Goal: Information Seeking & Learning: Compare options

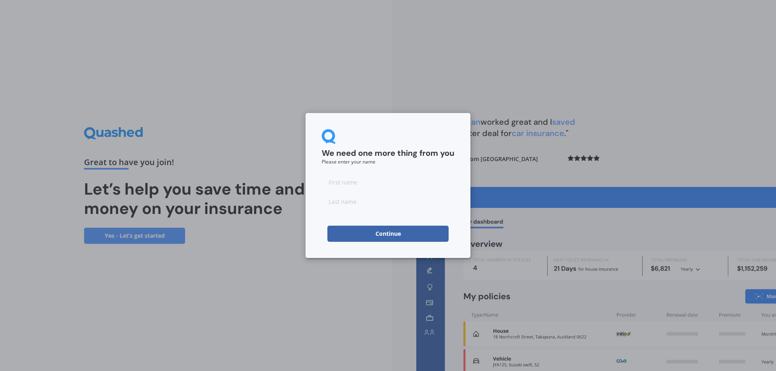
click at [343, 177] on input at bounding box center [388, 182] width 133 height 16
type input "Teo"
click at [351, 203] on input at bounding box center [388, 202] width 133 height 16
type input "[PERSON_NAME]"
click at [303, 277] on div "We need one more thing from you Please enter your name [PERSON_NAME] Continue" at bounding box center [388, 185] width 776 height 371
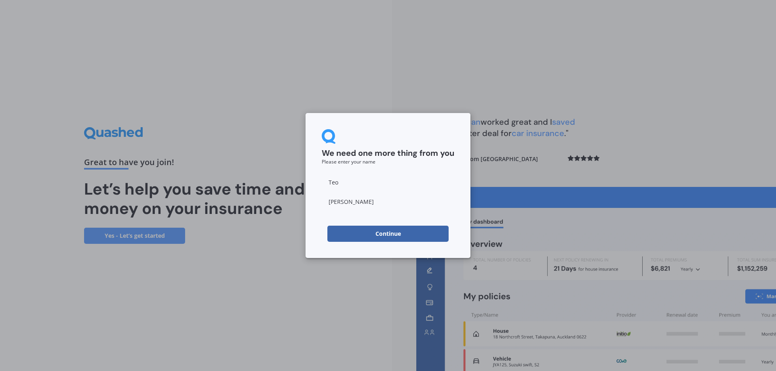
click at [374, 226] on button "Continue" at bounding box center [387, 234] width 121 height 16
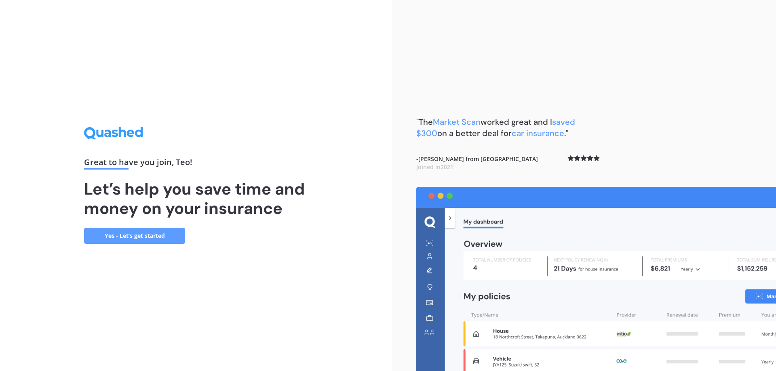
click at [105, 236] on link "Yes - Let’s get started" at bounding box center [134, 236] width 101 height 16
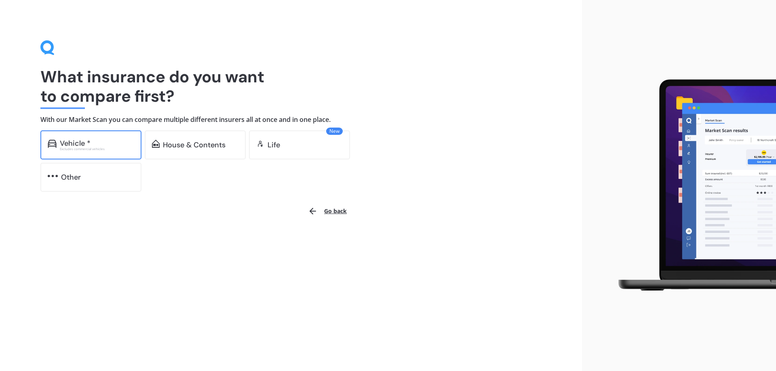
click at [97, 142] on div "Vehicle *" at bounding box center [97, 143] width 74 height 8
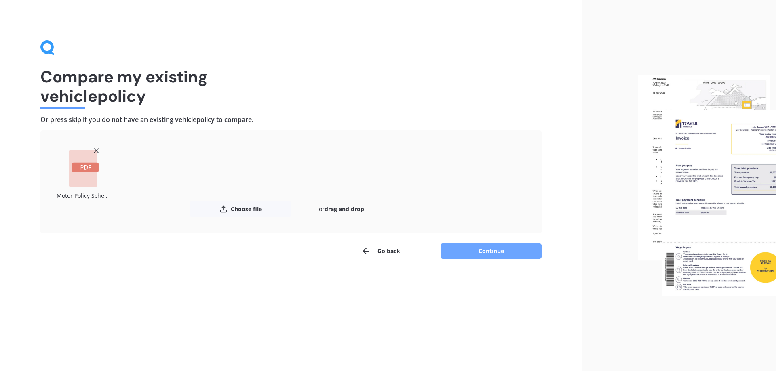
click at [471, 252] on button "Continue" at bounding box center [490, 251] width 101 height 15
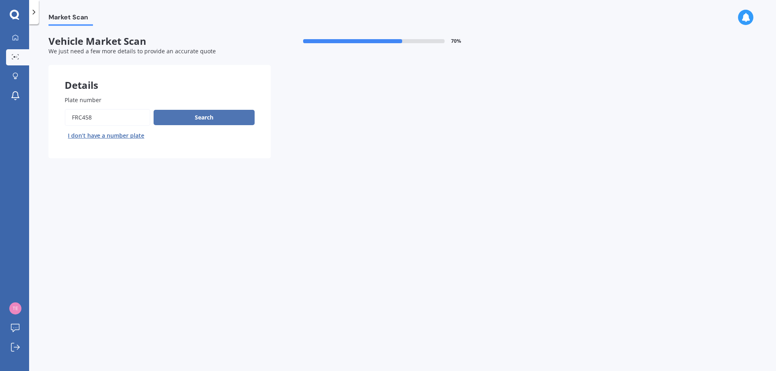
click at [203, 116] on button "Search" at bounding box center [204, 117] width 101 height 15
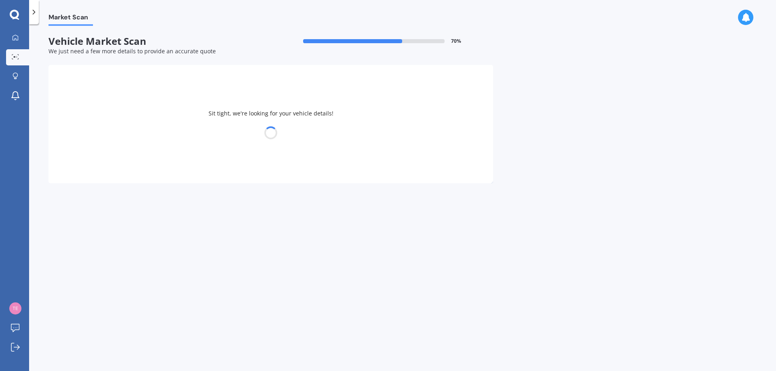
select select "HYUNDAI"
select select "I45"
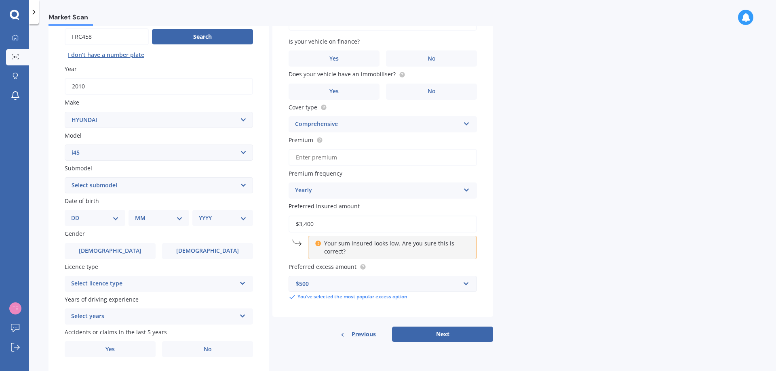
scroll to position [104, 0]
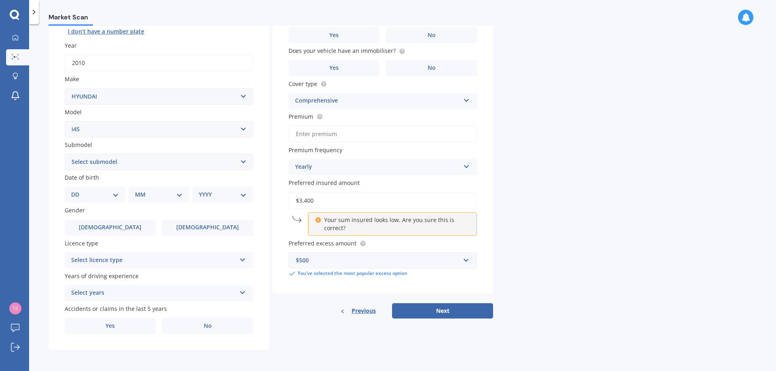
click at [163, 160] on select "Select submodel (All)" at bounding box center [159, 162] width 188 height 16
click at [113, 197] on select "DD 01 02 03 04 05 06 07 08 09 10 11 12 13 14 15 16 17 18 19 20 21 22 23 24 25 2…" at bounding box center [95, 194] width 48 height 9
select select "05"
click at [78, 190] on select "DD 01 02 03 04 05 06 07 08 09 10 11 12 13 14 15 16 17 18 19 20 21 22 23 24 25 2…" at bounding box center [95, 194] width 48 height 9
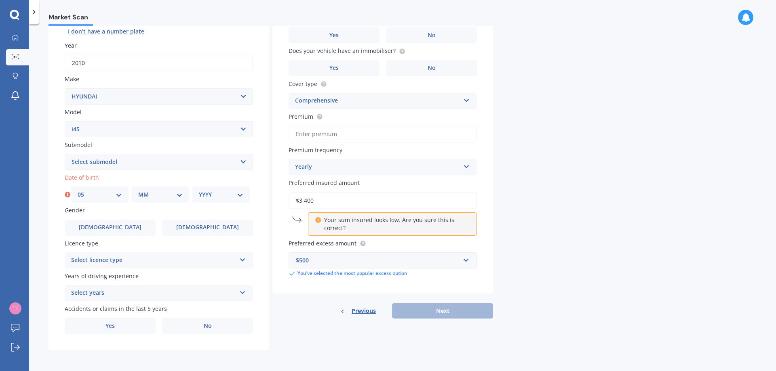
click at [156, 197] on select "MM 01 02 03 04 05 06 07 08 09 10 11 12" at bounding box center [160, 194] width 44 height 9
select select "04"
click at [138, 190] on select "MM 01 02 03 04 05 06 07 08 09 10 11 12" at bounding box center [160, 194] width 44 height 9
click at [215, 188] on div "YYYY 2025 2024 2023 2022 2021 2020 2019 2018 2017 2016 2015 2014 2013 2012 2011…" at bounding box center [220, 195] width 57 height 16
click at [212, 196] on select "YYYY 2025 2024 2023 2022 2021 2020 2019 2018 2017 2016 2015 2014 2013 2012 2011…" at bounding box center [221, 194] width 44 height 9
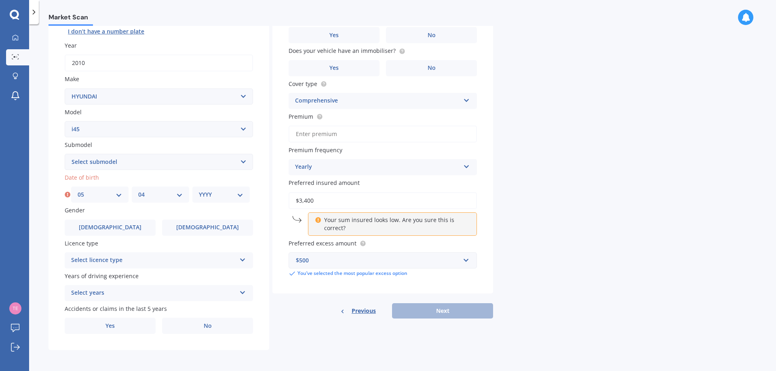
select select "1977"
click at [199, 190] on select "YYYY 2025 2024 2023 2022 2021 2020 2019 2018 2017 2016 2015 2014 2013 2012 2011…" at bounding box center [221, 194] width 44 height 9
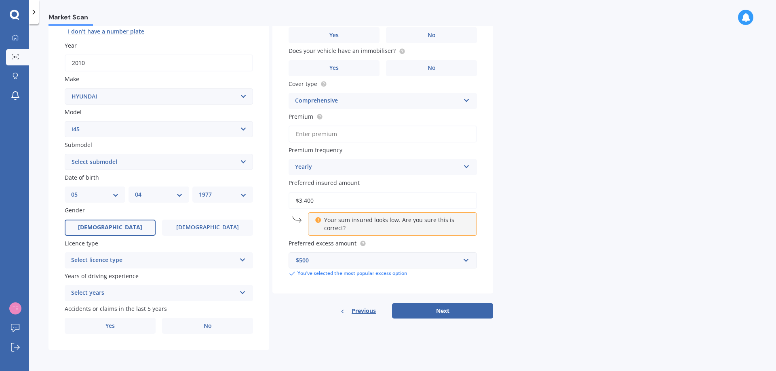
click at [115, 233] on label "[DEMOGRAPHIC_DATA]" at bounding box center [110, 228] width 91 height 16
click at [0, 0] on input "[DEMOGRAPHIC_DATA]" at bounding box center [0, 0] width 0 height 0
click at [133, 254] on div "Select licence type NZ Full NZ Restricted NZ Learners [GEOGRAPHIC_DATA] [GEOGRA…" at bounding box center [159, 260] width 188 height 16
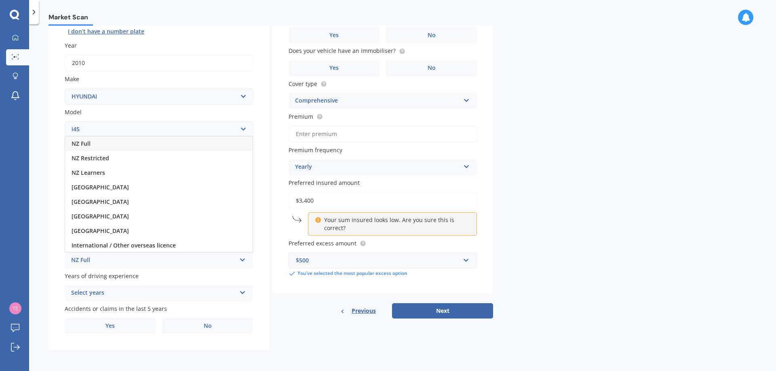
click at [95, 143] on div "NZ Full" at bounding box center [158, 144] width 187 height 15
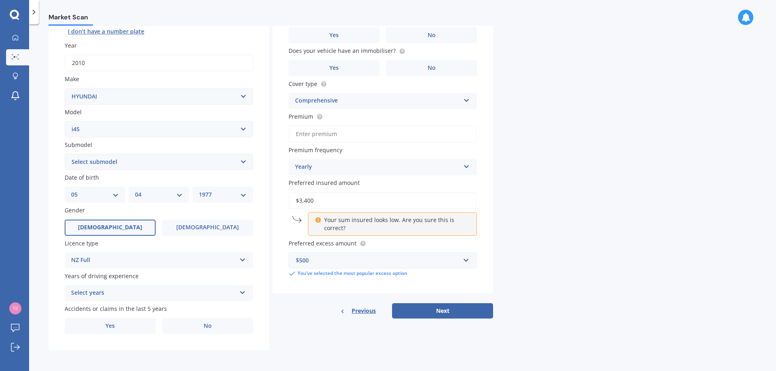
click at [140, 291] on div "Select years" at bounding box center [153, 293] width 165 height 10
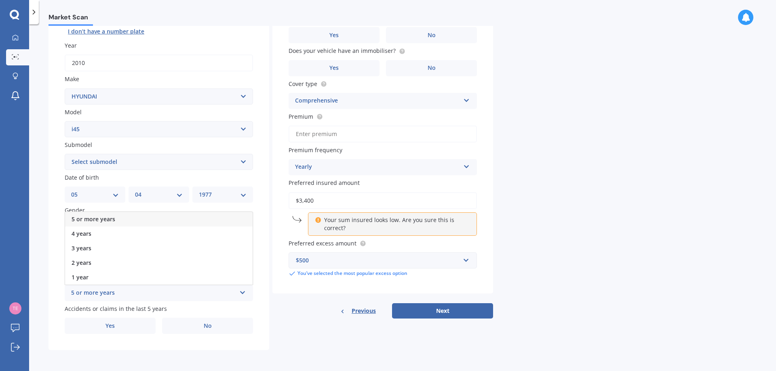
click at [119, 217] on div "5 or more years" at bounding box center [158, 219] width 187 height 15
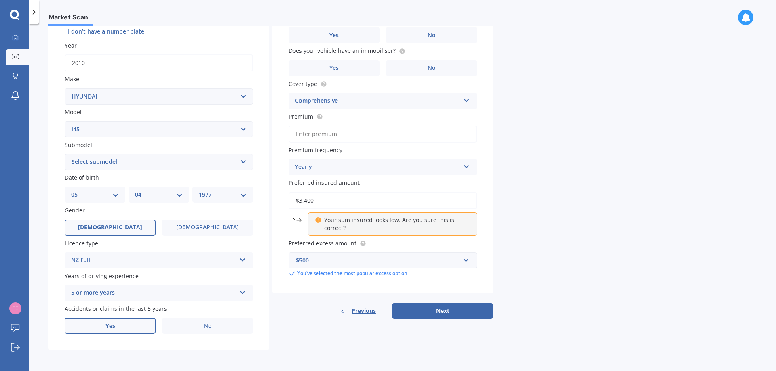
click at [111, 325] on span "Yes" at bounding box center [110, 326] width 10 height 7
click at [0, 0] on input "Yes" at bounding box center [0, 0] width 0 height 0
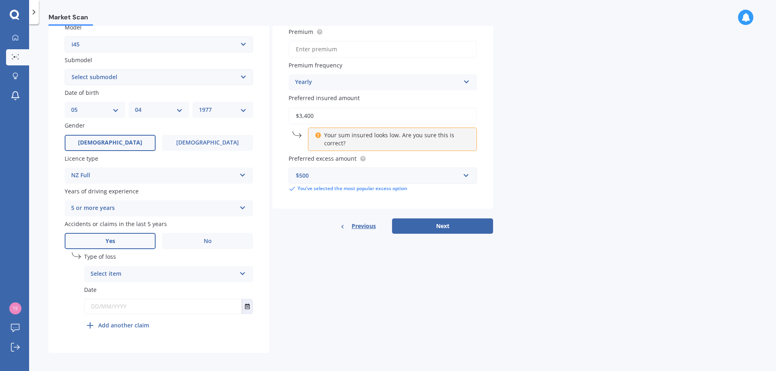
scroll to position [192, 0]
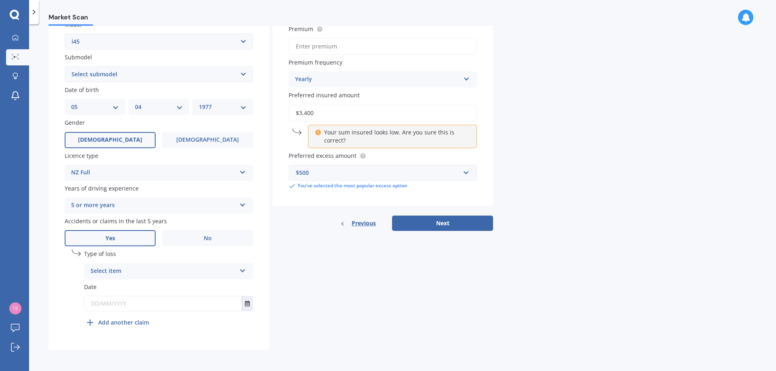
click at [131, 272] on div "Select item" at bounding box center [162, 272] width 145 height 10
click at [123, 286] on span "At fault accident" at bounding box center [114, 287] width 46 height 8
click at [244, 303] on button "Select date" at bounding box center [247, 304] width 11 height 15
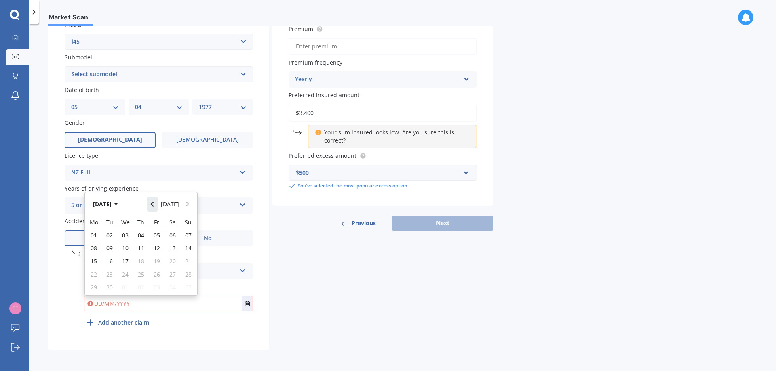
click at [154, 204] on icon "Navigate back" at bounding box center [152, 204] width 3 height 5
click at [154, 204] on icon "Navigate back" at bounding box center [152, 202] width 4 height 6
click at [154, 204] on icon "Navigate back" at bounding box center [152, 204] width 3 height 5
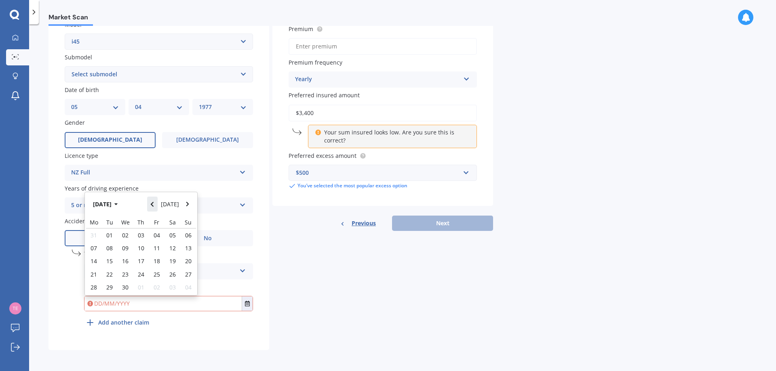
click at [154, 204] on icon "Navigate back" at bounding box center [152, 204] width 3 height 5
click at [154, 204] on icon "Navigate back" at bounding box center [152, 202] width 4 height 6
click at [154, 204] on icon "Navigate back" at bounding box center [152, 204] width 3 height 5
click at [110, 276] on span "24" at bounding box center [109, 277] width 6 height 8
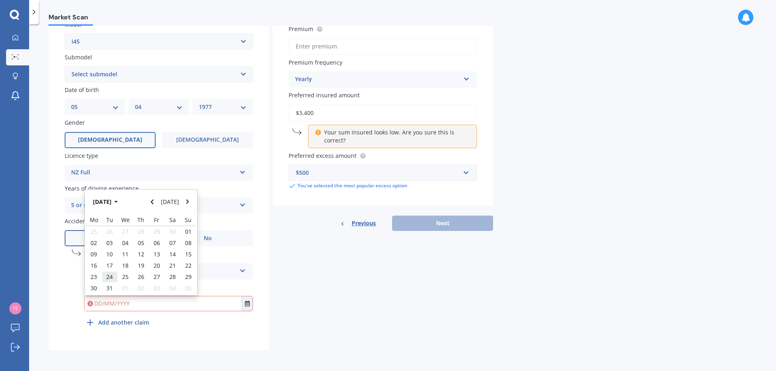
type input "[DATE]"
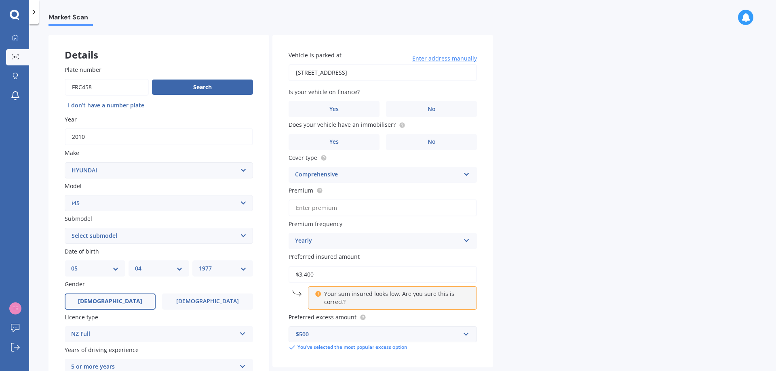
scroll to position [0, 0]
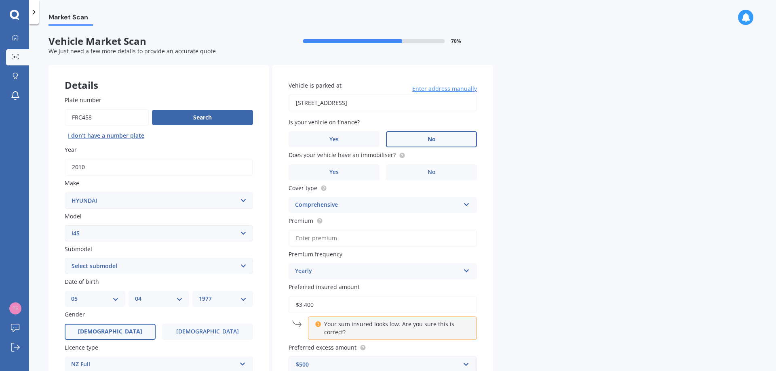
click at [420, 134] on label "No" at bounding box center [431, 139] width 91 height 16
click at [0, 0] on input "No" at bounding box center [0, 0] width 0 height 0
click at [428, 170] on span "No" at bounding box center [431, 172] width 8 height 7
click at [0, 0] on input "No" at bounding box center [0, 0] width 0 height 0
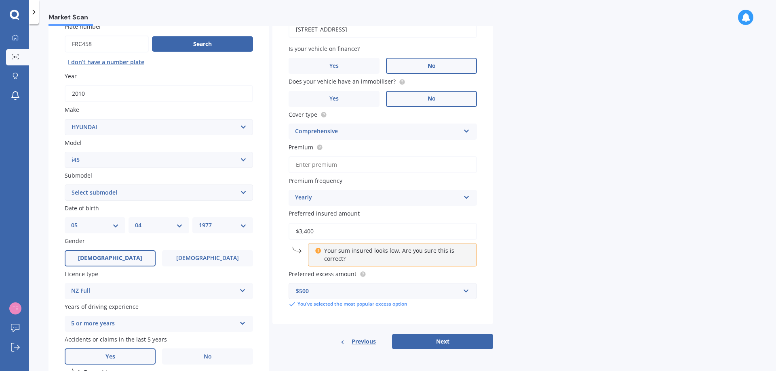
scroll to position [81, 0]
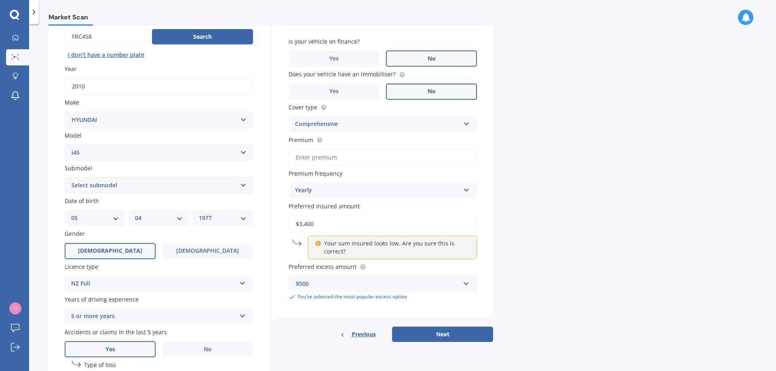
click at [320, 156] on input "Premium" at bounding box center [382, 157] width 188 height 17
type input "$61.00"
click at [323, 189] on div "Yearly" at bounding box center [377, 191] width 165 height 10
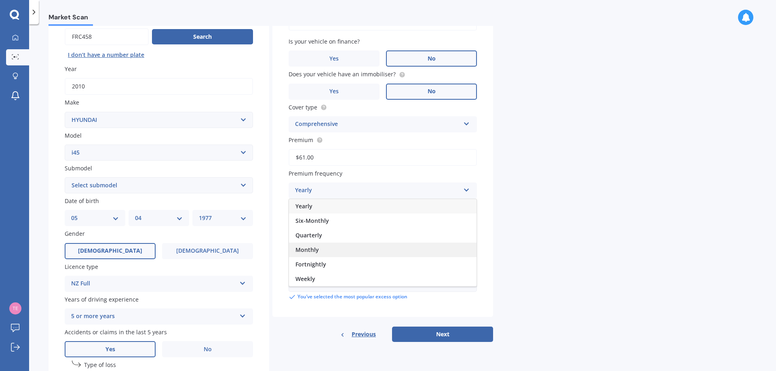
click at [316, 248] on span "Monthly" at bounding box center [306, 250] width 23 height 8
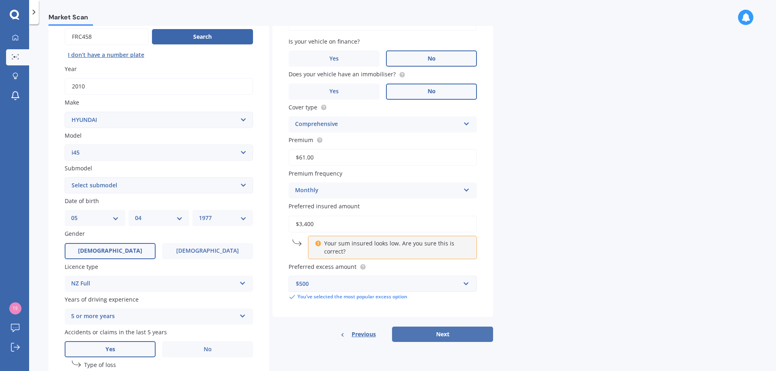
click at [430, 334] on button "Next" at bounding box center [442, 334] width 101 height 15
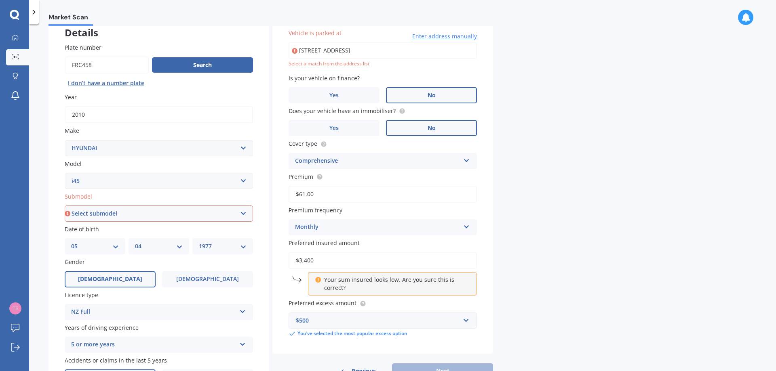
scroll to position [0, 0]
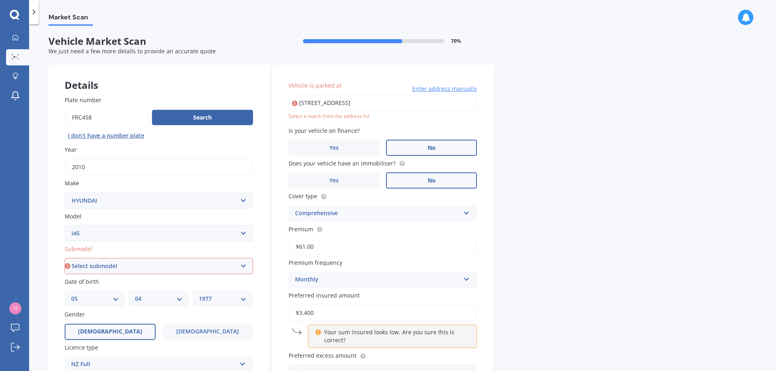
click at [424, 102] on input "[STREET_ADDRESS]" at bounding box center [382, 103] width 188 height 17
drag, startPoint x: 292, startPoint y: 95, endPoint x: 329, endPoint y: 97, distance: 36.8
click at [329, 97] on input "[STREET_ADDRESS]" at bounding box center [382, 103] width 188 height 17
type input "[STREET_ADDRESS]"
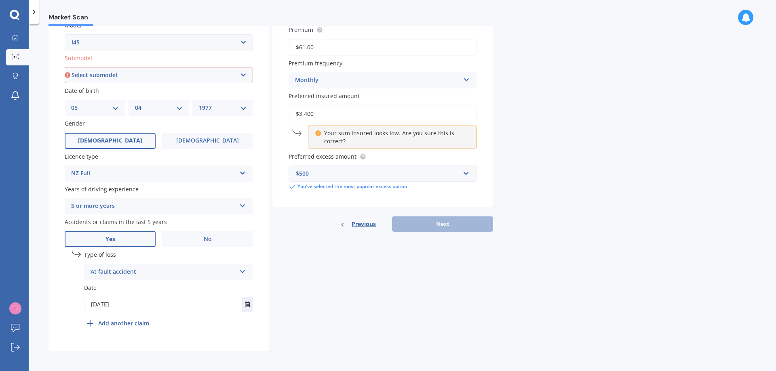
scroll to position [192, 0]
click at [387, 135] on p "Your sum insured looks low. Are you sure this is correct?" at bounding box center [395, 136] width 143 height 16
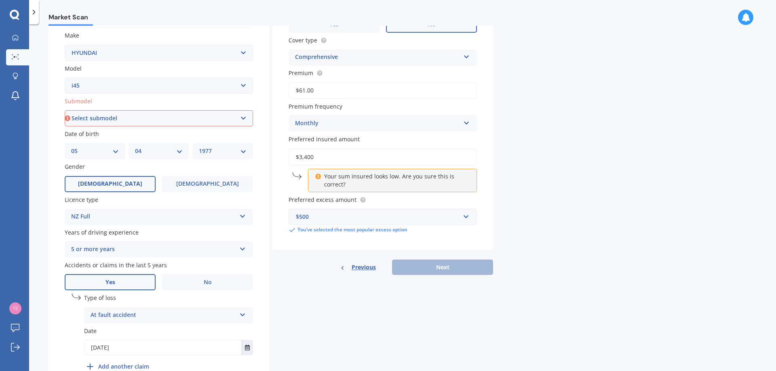
scroll to position [71, 0]
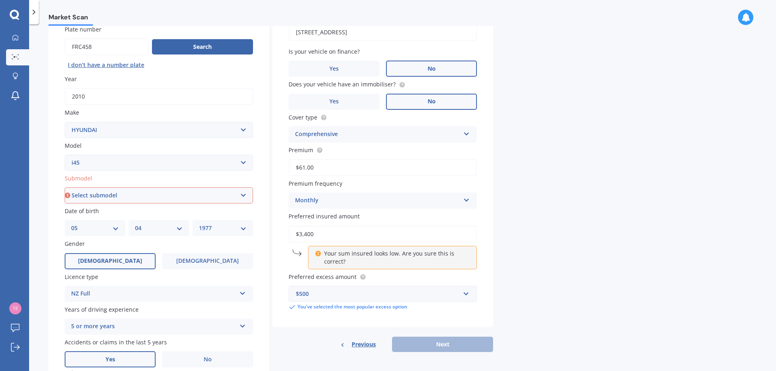
click at [116, 197] on select "Select submodel (All)" at bounding box center [159, 195] width 188 height 16
select select "(ALL)"
click at [65, 187] on select "Select submodel (All)" at bounding box center [159, 195] width 188 height 16
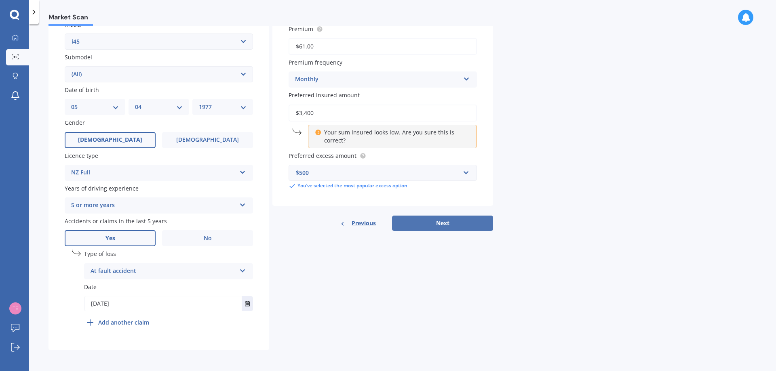
click at [446, 219] on button "Next" at bounding box center [442, 223] width 101 height 15
select select "05"
select select "04"
select select "1977"
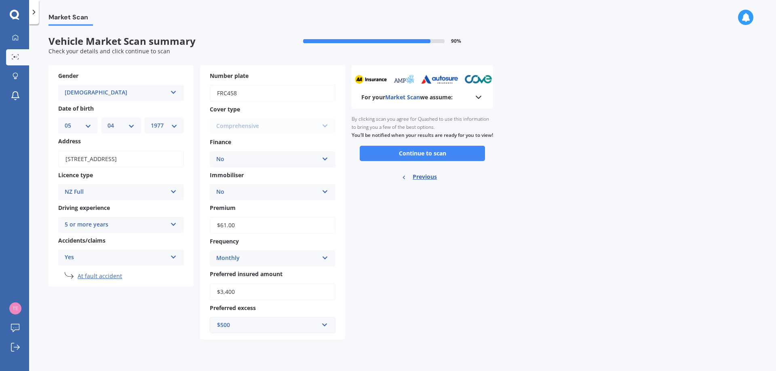
scroll to position [0, 0]
click at [428, 161] on button "Continue to scan" at bounding box center [422, 153] width 125 height 15
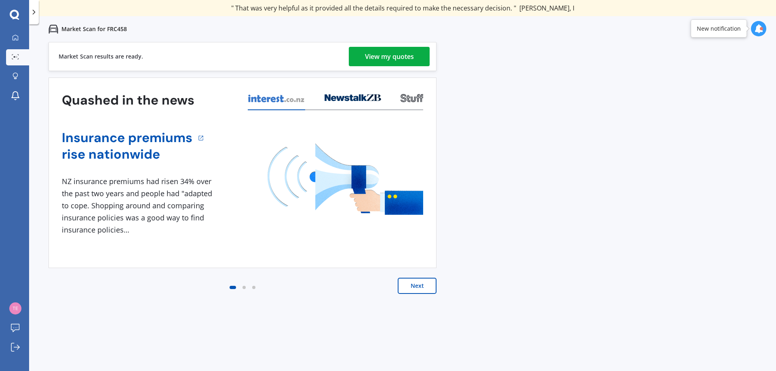
click at [389, 56] on div "View my quotes" at bounding box center [389, 56] width 49 height 19
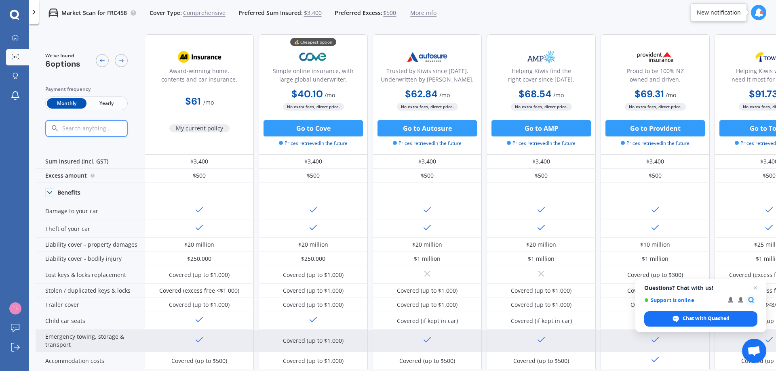
click at [48, 352] on div "Emergency towing, storage & transport" at bounding box center [90, 341] width 109 height 22
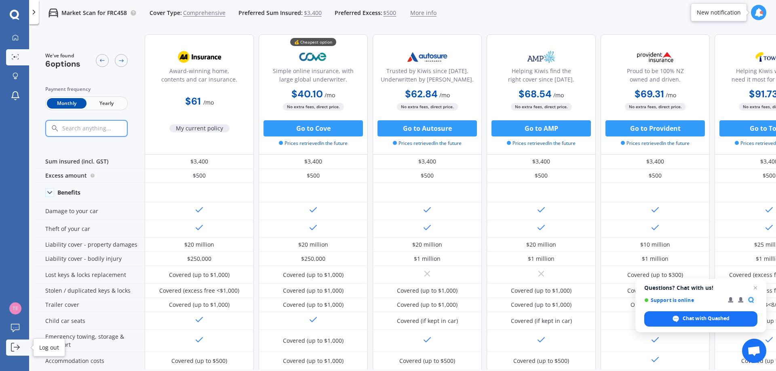
click at [12, 346] on icon at bounding box center [15, 347] width 9 height 9
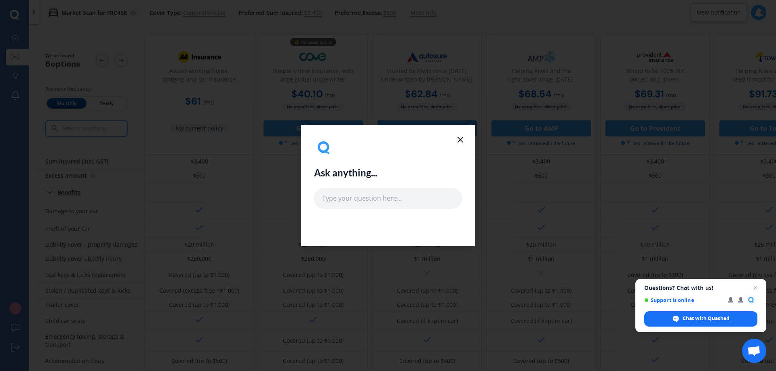
click at [461, 139] on line at bounding box center [460, 139] width 5 height 5
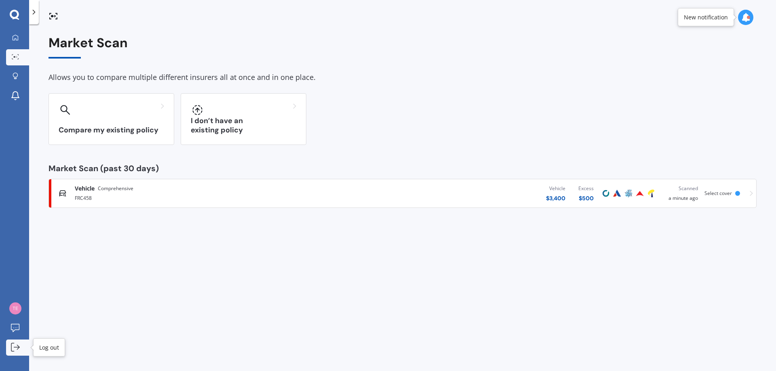
click at [23, 348] on link "Log out" at bounding box center [17, 348] width 23 height 16
